Goal: Navigation & Orientation: Understand site structure

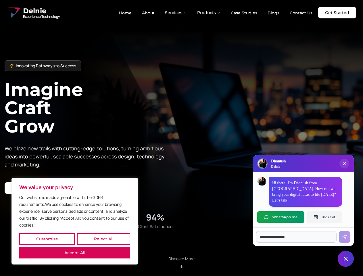
click at [47, 239] on button "Customize" at bounding box center [47, 239] width 56 height 12
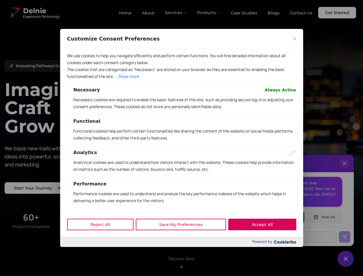
click at [75, 247] on div "Reject All Save My Preferences Accept All Powered by" at bounding box center [181, 229] width 243 height 35
click at [182, 138] on p "Functional cookies help perform certain functionalities like sharing the conten…" at bounding box center [184, 135] width 223 height 14
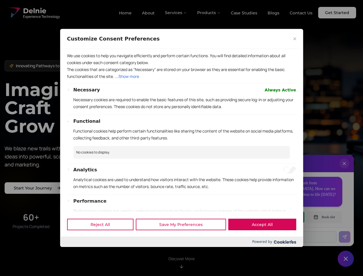
click at [176, 13] on div at bounding box center [181, 138] width 363 height 276
click at [209, 13] on div at bounding box center [181, 138] width 363 height 276
click at [345, 169] on div at bounding box center [181, 138] width 363 height 276
click at [281, 217] on div "Reject All Save My Preferences Accept All" at bounding box center [181, 224] width 243 height 24
click at [325, 217] on div at bounding box center [181, 138] width 363 height 276
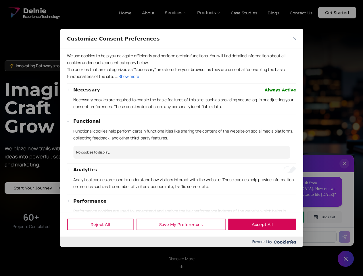
click at [346, 259] on div at bounding box center [181, 138] width 363 height 276
